Goal: Task Accomplishment & Management: Use online tool/utility

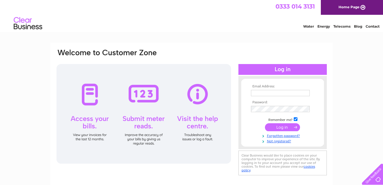
type input "[EMAIL_ADDRESS][DOMAIN_NAME]"
click at [278, 128] on input "submit" at bounding box center [282, 128] width 35 height 8
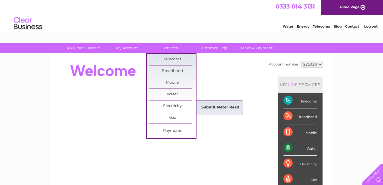
click at [207, 107] on link "Submit Meter Read" at bounding box center [220, 107] width 47 height 11
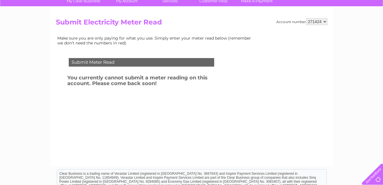
scroll to position [57, 0]
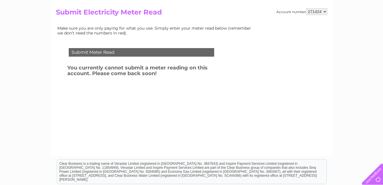
click at [324, 11] on select "271424 427793" at bounding box center [316, 11] width 21 height 7
select select "427793"
click at [306, 8] on select "271424 427793" at bounding box center [316, 11] width 21 height 7
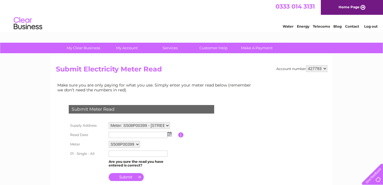
click at [137, 135] on input "text" at bounding box center [138, 135] width 59 height 6
click at [170, 136] on img at bounding box center [170, 134] width 4 height 5
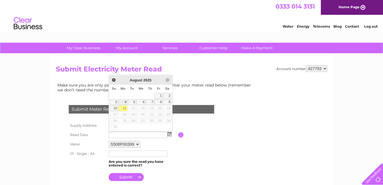
click at [125, 103] on link "4" at bounding box center [122, 103] width 9 height 6
type input "2025/08/04"
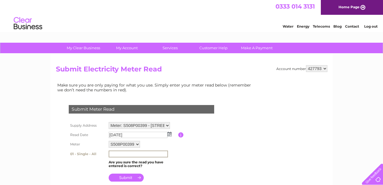
click at [123, 155] on input "text" at bounding box center [138, 154] width 59 height 7
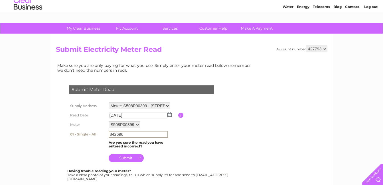
scroll to position [29, 0]
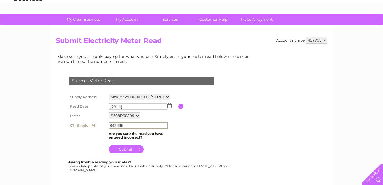
type input "842696"
click at [134, 151] on input "submit" at bounding box center [126, 149] width 35 height 8
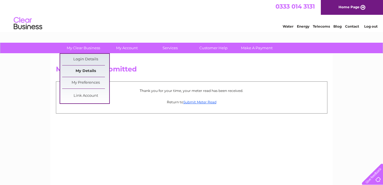
click at [89, 70] on link "My Details" at bounding box center [85, 71] width 47 height 11
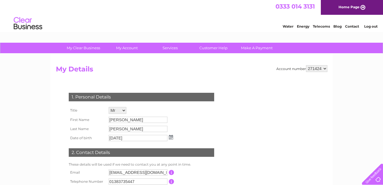
click at [326, 69] on select "271424 427793" at bounding box center [316, 68] width 21 height 7
select select "427793"
click at [306, 65] on select "271424 427793" at bounding box center [316, 68] width 21 height 7
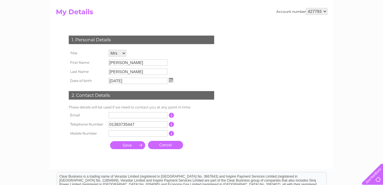
scroll to position [29, 0]
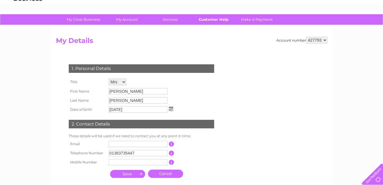
click at [219, 21] on link "Customer Help" at bounding box center [213, 19] width 47 height 11
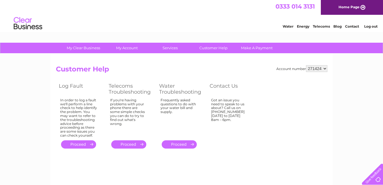
click at [371, 26] on link "Log out" at bounding box center [370, 26] width 13 height 4
